Goal: Information Seeking & Learning: Learn about a topic

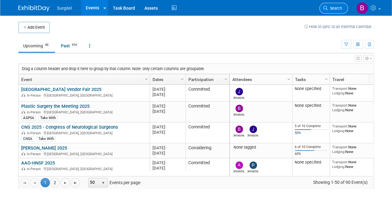
click at [329, 7] on span "Search" at bounding box center [335, 8] width 14 height 5
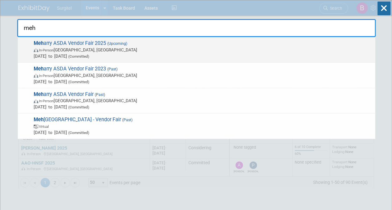
type input "meh"
click at [145, 47] on span "In-Person [GEOGRAPHIC_DATA], [GEOGRAPHIC_DATA]" at bounding box center [203, 50] width 338 height 6
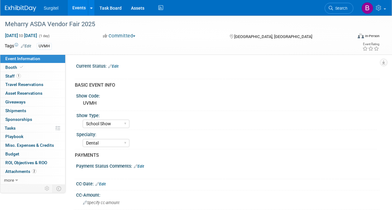
select select "School Show"
select select "Dental"
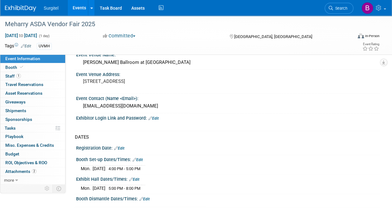
scroll to position [280, 0]
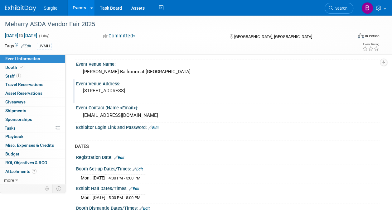
drag, startPoint x: 168, startPoint y: 89, endPoint x: 83, endPoint y: 91, distance: 85.1
click at [83, 91] on pre "[STREET_ADDRESS]" at bounding box center [139, 91] width 112 height 6
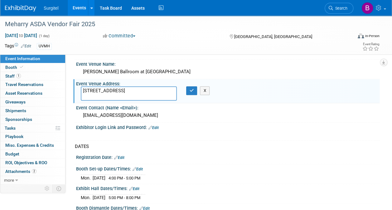
drag, startPoint x: 166, startPoint y: 89, endPoint x: 84, endPoint y: 91, distance: 82.3
click at [84, 91] on textarea "[STREET_ADDRESS]" at bounding box center [129, 93] width 96 height 14
click at [345, 111] on div "meharryasdavendorfair@gmail.com" at bounding box center [228, 116] width 294 height 10
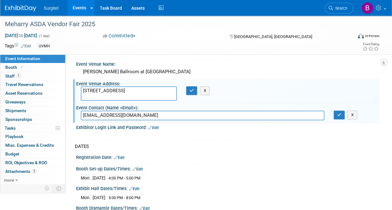
click at [388, 166] on div "Event Information Event Info Booth Booth 1 Staff 1 Staff 0 Travel Reservations …" at bounding box center [196, 37] width 392 height 604
click at [204, 43] on td "UVMH" at bounding box center [173, 46] width 284 height 7
click at [22, 57] on span "Event Information" at bounding box center [22, 58] width 35 height 5
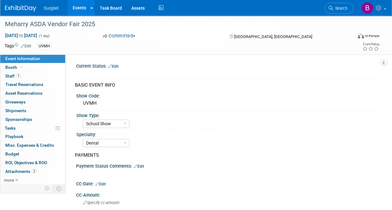
select select "School Show"
select select "Dental"
click at [26, 7] on img at bounding box center [20, 8] width 31 height 6
